Goal: Transaction & Acquisition: Purchase product/service

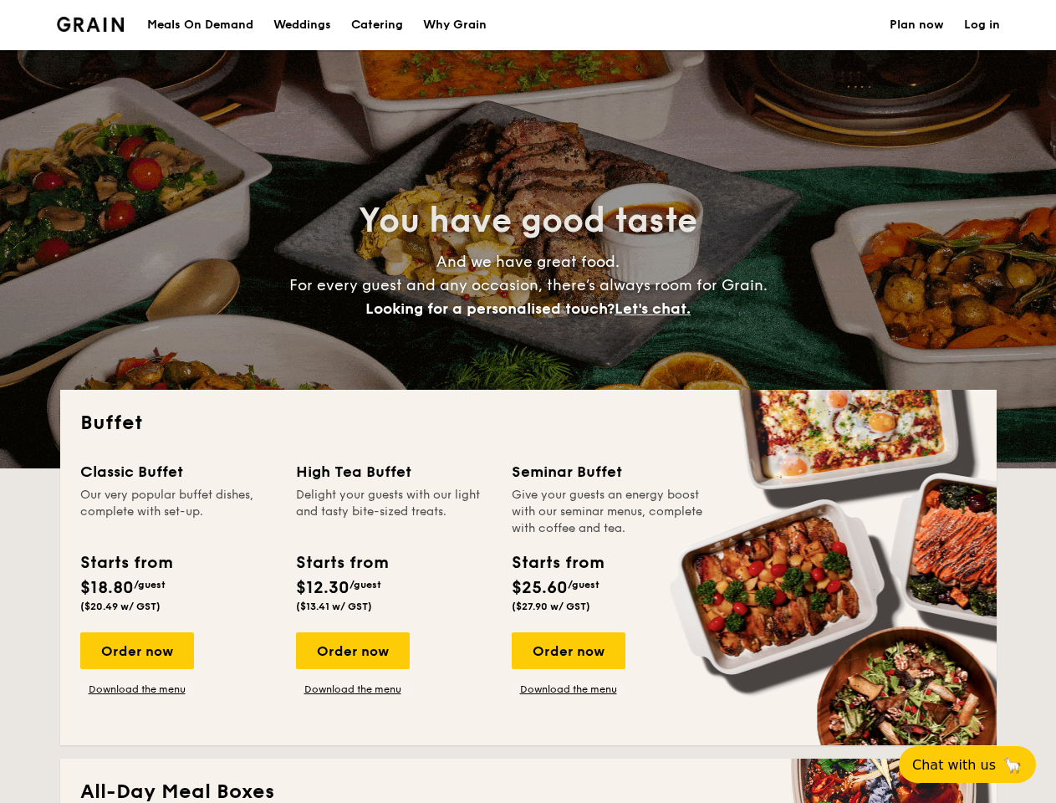
select select
click at [528, 401] on div "Buffet Classic Buffet Our very popular buffet dishes, complete with set-up. Sta…" at bounding box center [528, 567] width 937 height 355
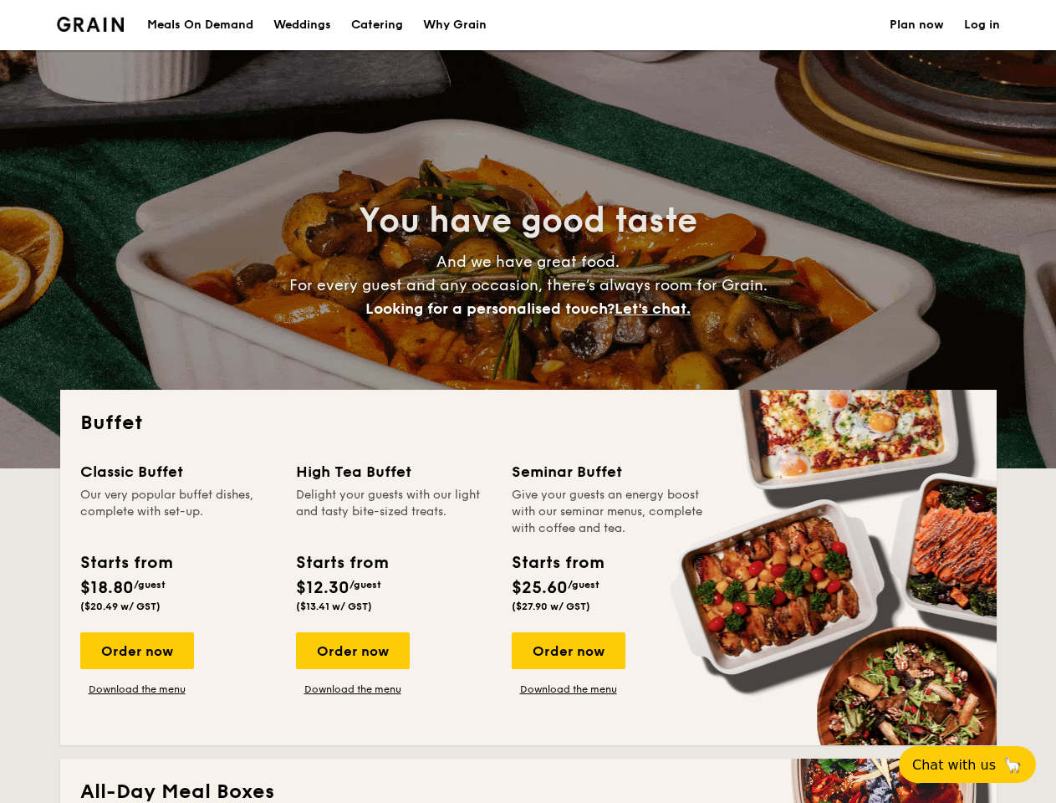
click at [982, 25] on link "Log in" at bounding box center [982, 25] width 36 height 50
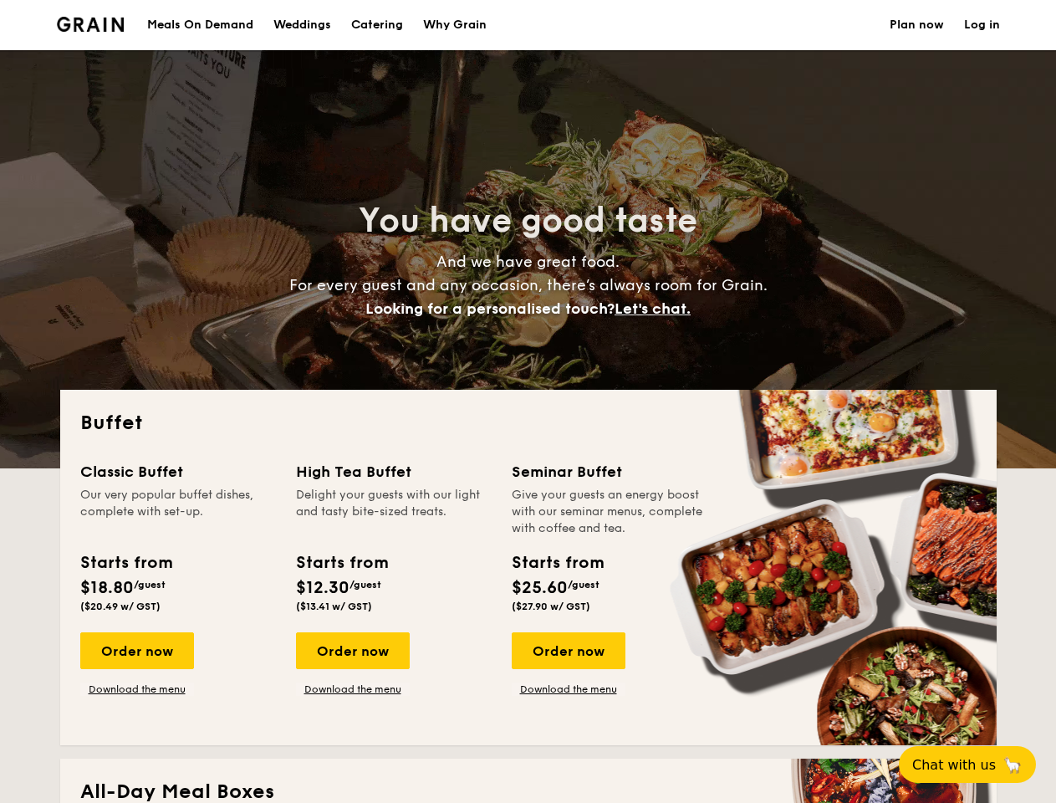
click at [657, 309] on span "Let's chat." at bounding box center [653, 308] width 76 height 18
click at [136, 651] on div "Order now" at bounding box center [137, 650] width 114 height 37
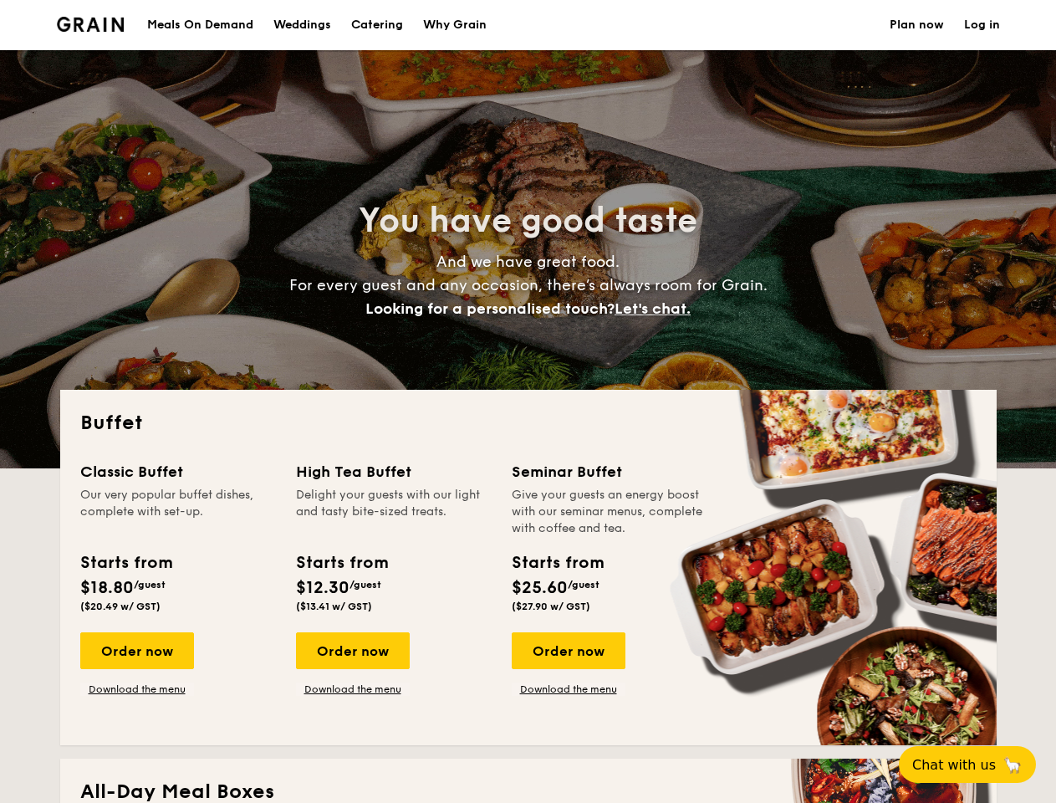
click at [352, 651] on div "Order now" at bounding box center [353, 650] width 114 height 37
click at [568, 651] on div "Order now" at bounding box center [569, 650] width 114 height 37
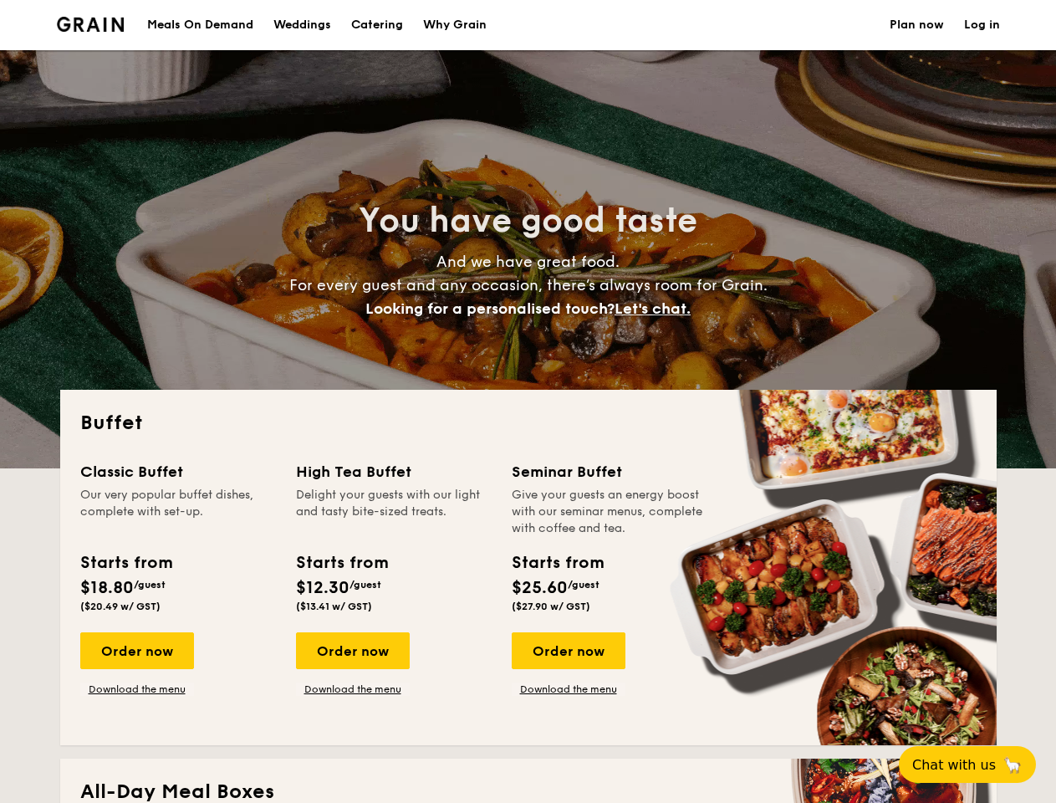
click at [977, 764] on span "Chat with us" at bounding box center [954, 765] width 84 height 16
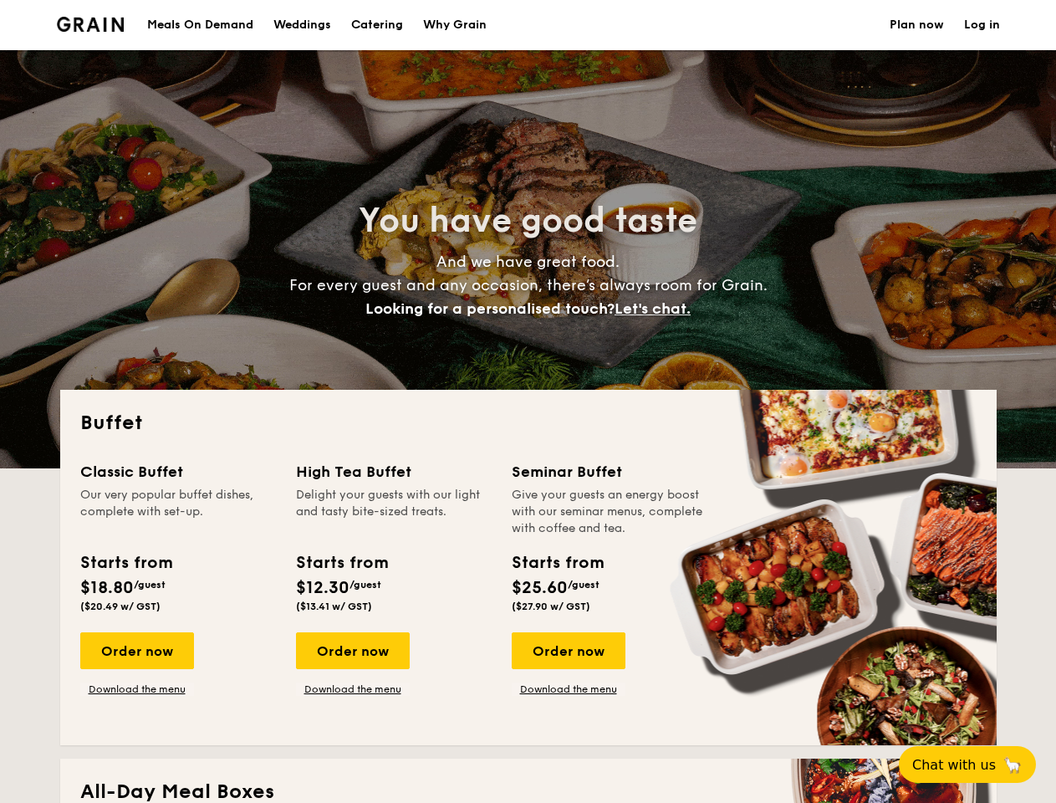
scroll to position [14, 0]
